Goal: Task Accomplishment & Management: Complete application form

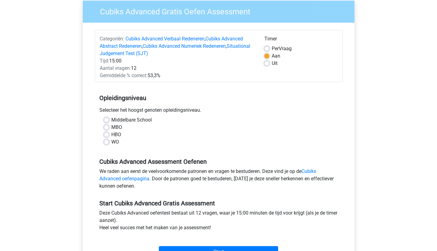
scroll to position [69, 0]
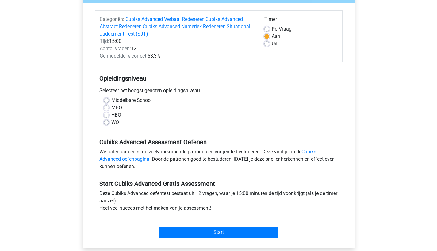
click at [110, 122] on div "WO" at bounding box center [218, 122] width 229 height 7
click at [111, 122] on label "WO" at bounding box center [115, 122] width 8 height 7
click at [107, 122] on input "WO" at bounding box center [106, 122] width 5 height 6
radio input "true"
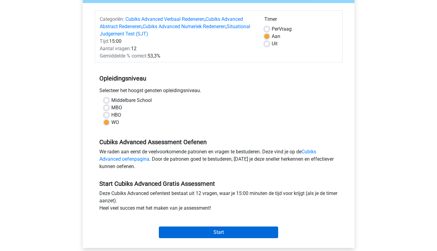
click at [203, 231] on input "Start" at bounding box center [218, 233] width 119 height 12
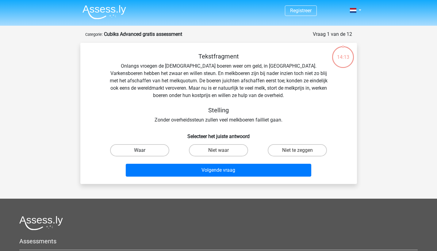
click at [144, 147] on label "Waar" at bounding box center [139, 150] width 59 height 12
click at [143, 150] on input "Waar" at bounding box center [141, 152] width 4 height 4
radio input "true"
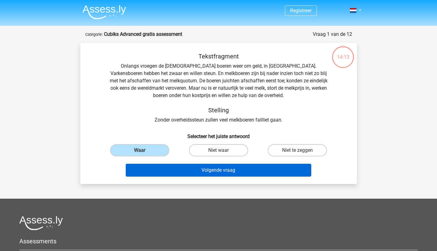
click at [175, 170] on button "Volgende vraag" at bounding box center [218, 170] width 185 height 13
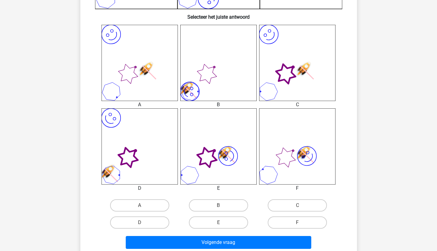
scroll to position [228, 0]
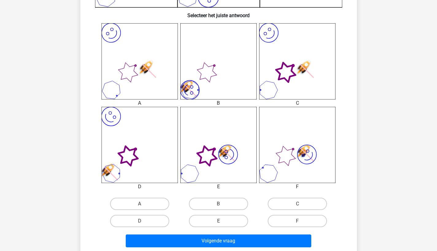
click at [298, 206] on input "C" at bounding box center [299, 206] width 4 height 4
radio input "true"
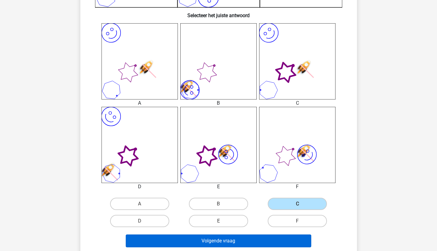
click at [257, 242] on button "Volgende vraag" at bounding box center [218, 241] width 185 height 13
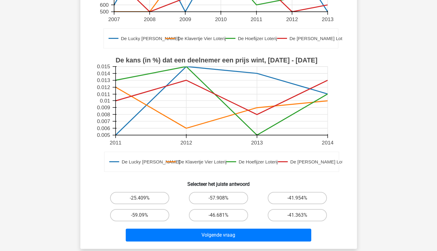
scroll to position [153, 0]
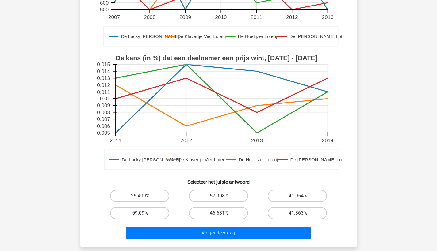
click at [137, 215] on label "-59.09%" at bounding box center [139, 213] width 59 height 12
click at [139, 215] on input "-59.09%" at bounding box center [141, 215] width 4 height 4
radio input "true"
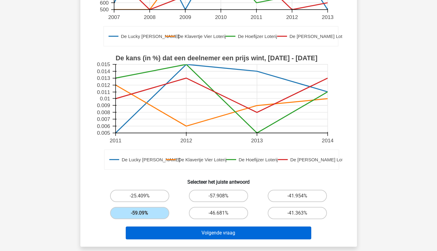
click at [210, 236] on button "Volgende vraag" at bounding box center [218, 233] width 185 height 13
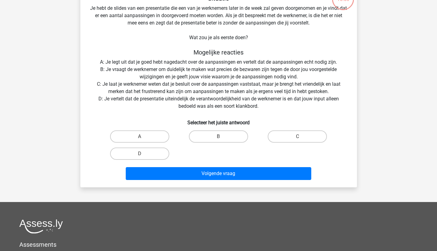
scroll to position [31, 0]
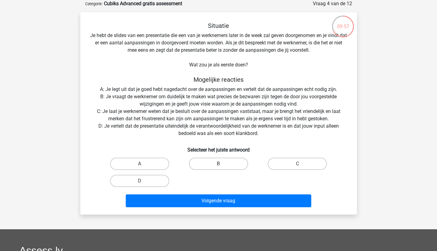
click at [207, 158] on label "B" at bounding box center [218, 164] width 59 height 12
click at [218, 164] on input "B" at bounding box center [220, 166] width 4 height 4
radio input "true"
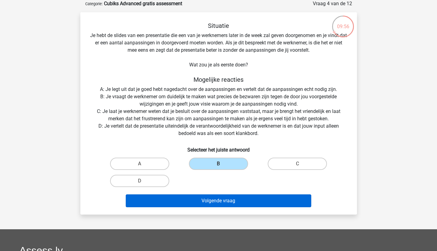
click at [208, 198] on button "Volgende vraag" at bounding box center [218, 201] width 185 height 13
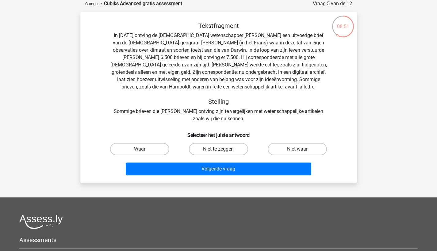
click at [220, 148] on label "Niet te zeggen" at bounding box center [218, 149] width 59 height 12
click at [220, 149] on input "Niet te zeggen" at bounding box center [220, 151] width 4 height 4
radio input "true"
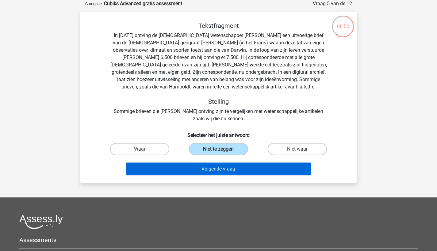
click at [223, 170] on button "Volgende vraag" at bounding box center [218, 169] width 185 height 13
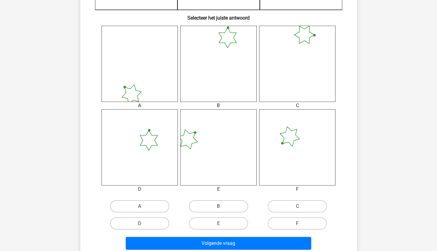
scroll to position [250, 0]
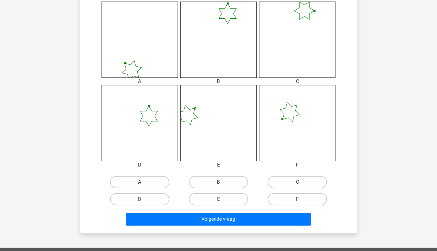
click at [159, 178] on label "A" at bounding box center [139, 182] width 59 height 12
click at [143, 182] on input "A" at bounding box center [141, 184] width 4 height 4
radio input "true"
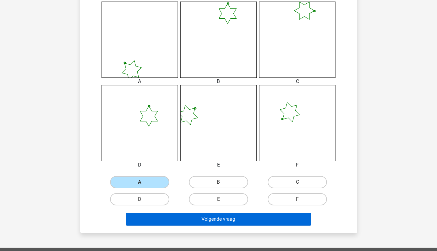
click at [222, 221] on button "Volgende vraag" at bounding box center [218, 219] width 185 height 13
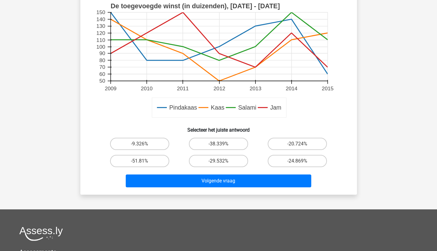
scroll to position [208, 0]
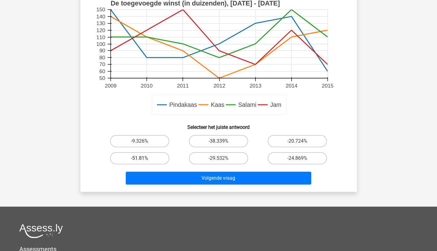
click at [158, 160] on label "-51.81%" at bounding box center [139, 158] width 59 height 12
click at [143, 160] on input "-51.81%" at bounding box center [141, 160] width 4 height 4
radio input "true"
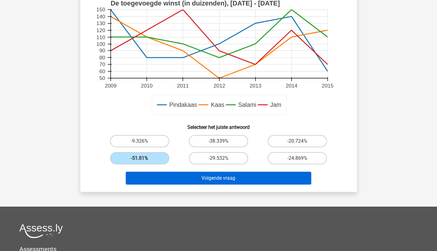
click at [175, 181] on button "Volgende vraag" at bounding box center [218, 178] width 185 height 13
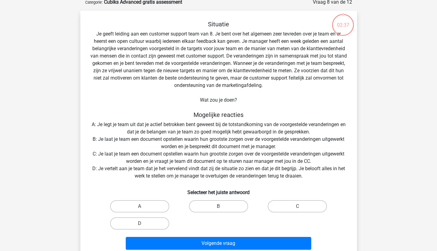
scroll to position [31, 0]
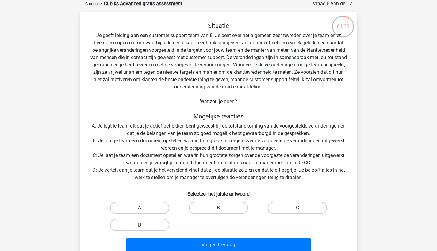
click at [165, 208] on label "A" at bounding box center [139, 208] width 59 height 12
click at [143, 208] on input "A" at bounding box center [141, 210] width 4 height 4
radio input "true"
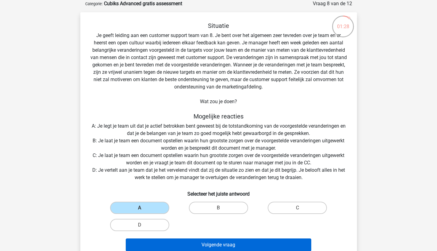
click at [182, 240] on button "Volgende vraag" at bounding box center [218, 245] width 185 height 13
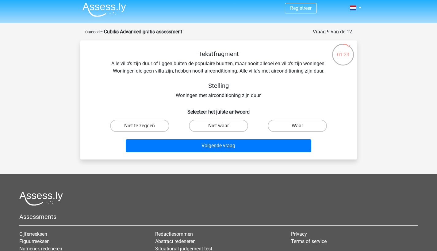
scroll to position [2, 0]
click at [233, 125] on label "Niet waar" at bounding box center [218, 126] width 59 height 12
click at [222, 126] on input "Niet waar" at bounding box center [220, 128] width 4 height 4
radio input "true"
click at [163, 126] on label "Niet te zeggen" at bounding box center [139, 126] width 59 height 12
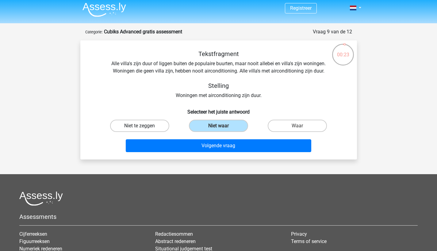
click at [143, 126] on input "Niet te zeggen" at bounding box center [141, 128] width 4 height 4
radio input "true"
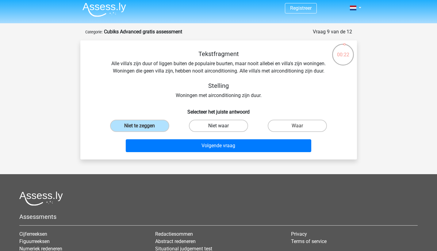
click at [220, 130] on label "Niet waar" at bounding box center [218, 126] width 59 height 12
click at [220, 130] on input "Niet waar" at bounding box center [220, 128] width 4 height 4
radio input "true"
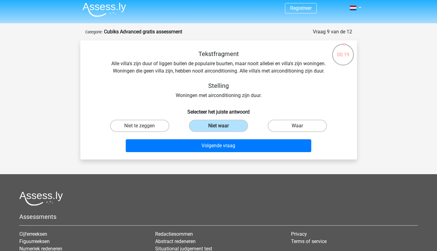
click at [273, 126] on label "Waar" at bounding box center [297, 126] width 59 height 12
click at [297, 126] on input "Waar" at bounding box center [299, 128] width 4 height 4
radio input "true"
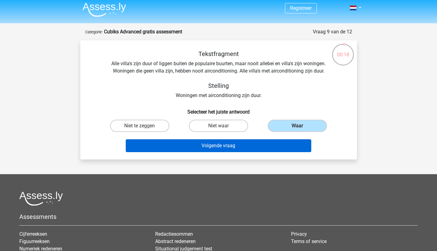
click at [255, 140] on button "Volgende vraag" at bounding box center [218, 145] width 185 height 13
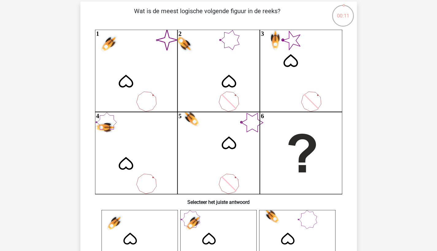
scroll to position [43, 0]
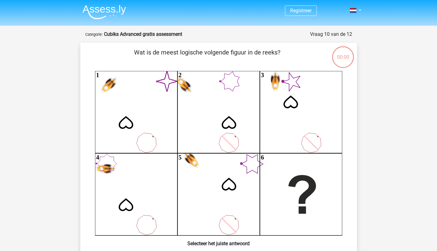
scroll to position [43, 0]
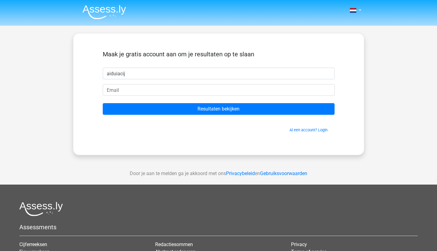
type input "aiduiacij"
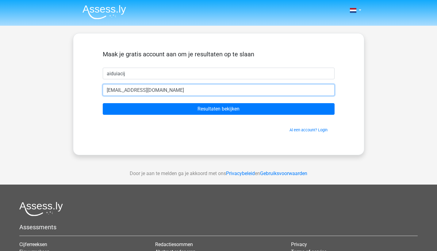
type input "ndiavn@gmail.com"
click at [218, 109] on input "Resultaten bekijken" at bounding box center [219, 109] width 232 height 12
